Goal: Information Seeking & Learning: Learn about a topic

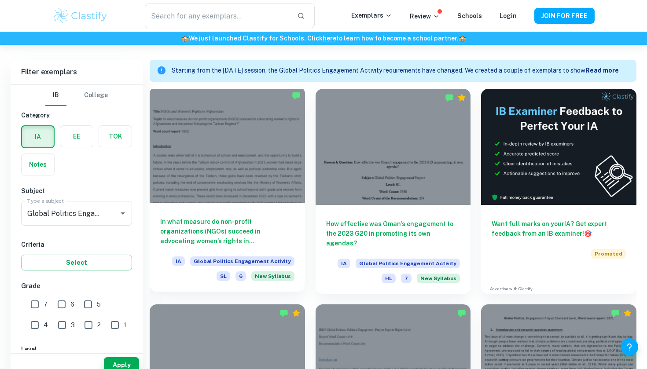
scroll to position [250, 0]
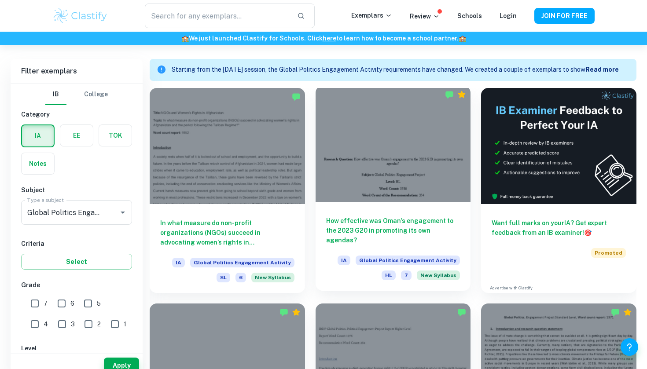
click at [252, 219] on h6 "How effective was Oman’s engagement to the 2023 G20 in promoting its own agenda…" at bounding box center [393, 230] width 134 height 29
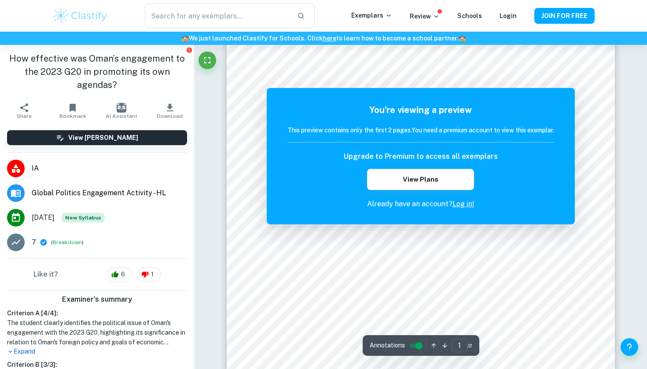
scroll to position [7, 0]
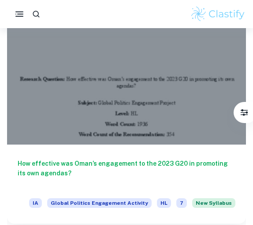
scroll to position [628, 0]
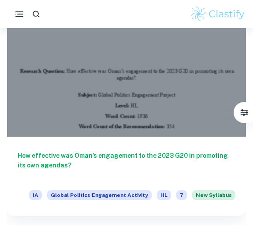
click at [99, 156] on h6 "How effective was Oman’s engagement to the 2023 G20 in promoting its own agenda…" at bounding box center [126, 165] width 217 height 29
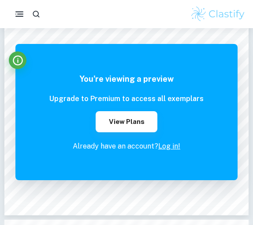
scroll to position [133, 0]
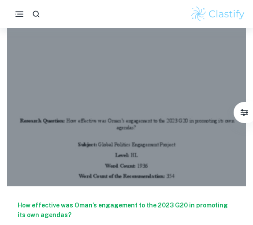
scroll to position [593, 0]
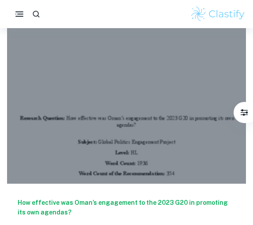
click at [100, 192] on div "How effective was Oman’s engagement to the 2023 G20 in promoting its own agenda…" at bounding box center [126, 223] width 239 height 79
